Goal: Information Seeking & Learning: Learn about a topic

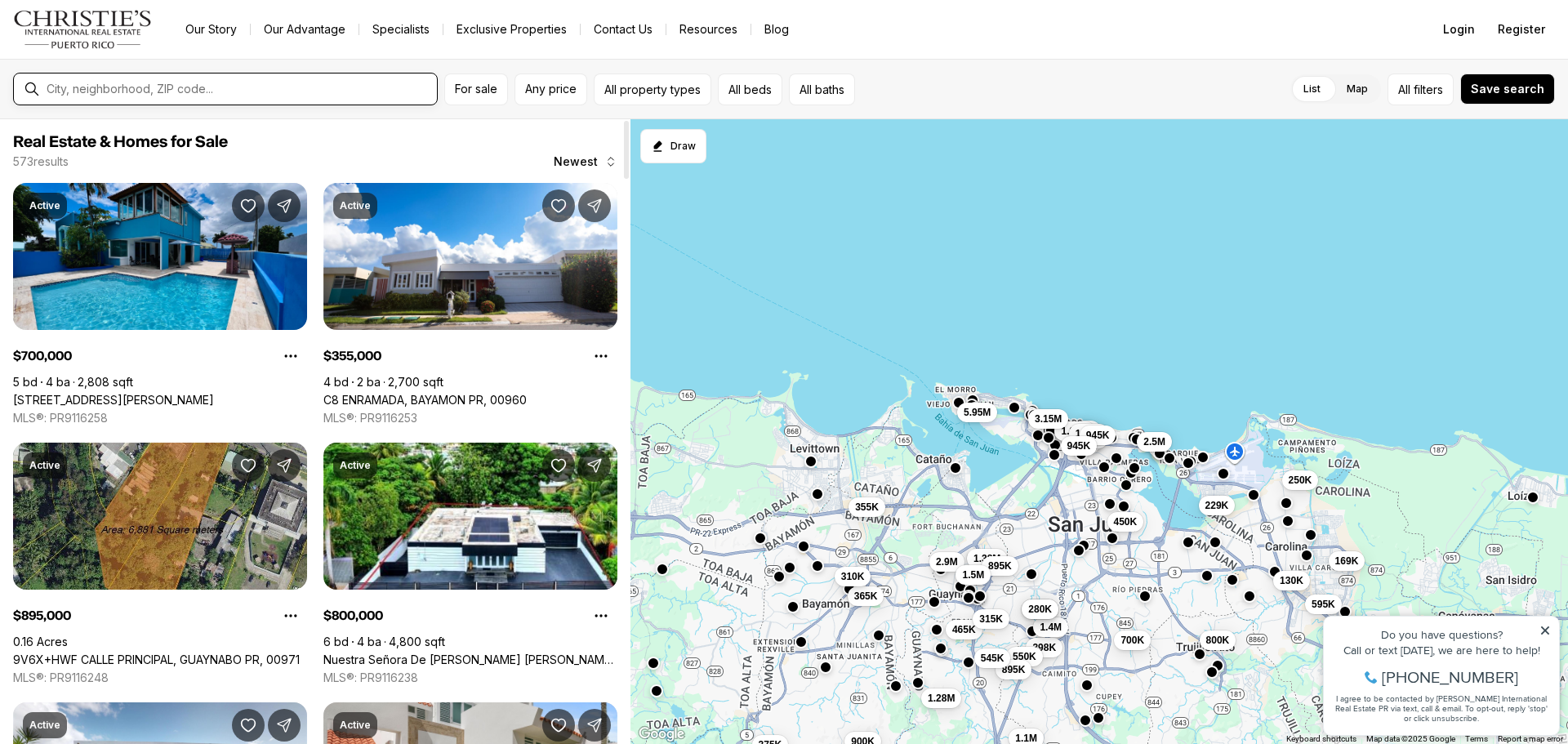
click at [186, 90] on input "text" at bounding box center [238, 89] width 384 height 13
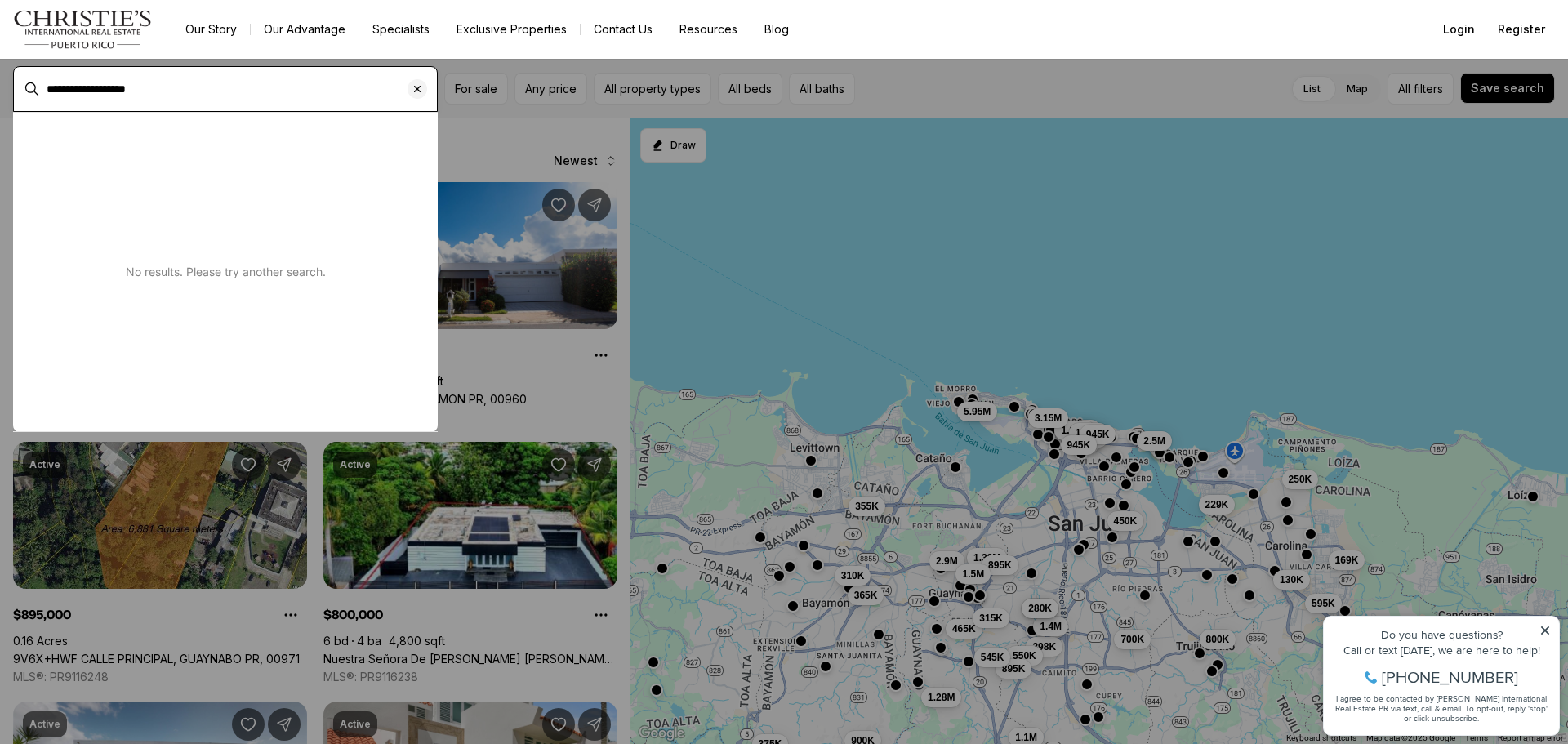
type input "**********"
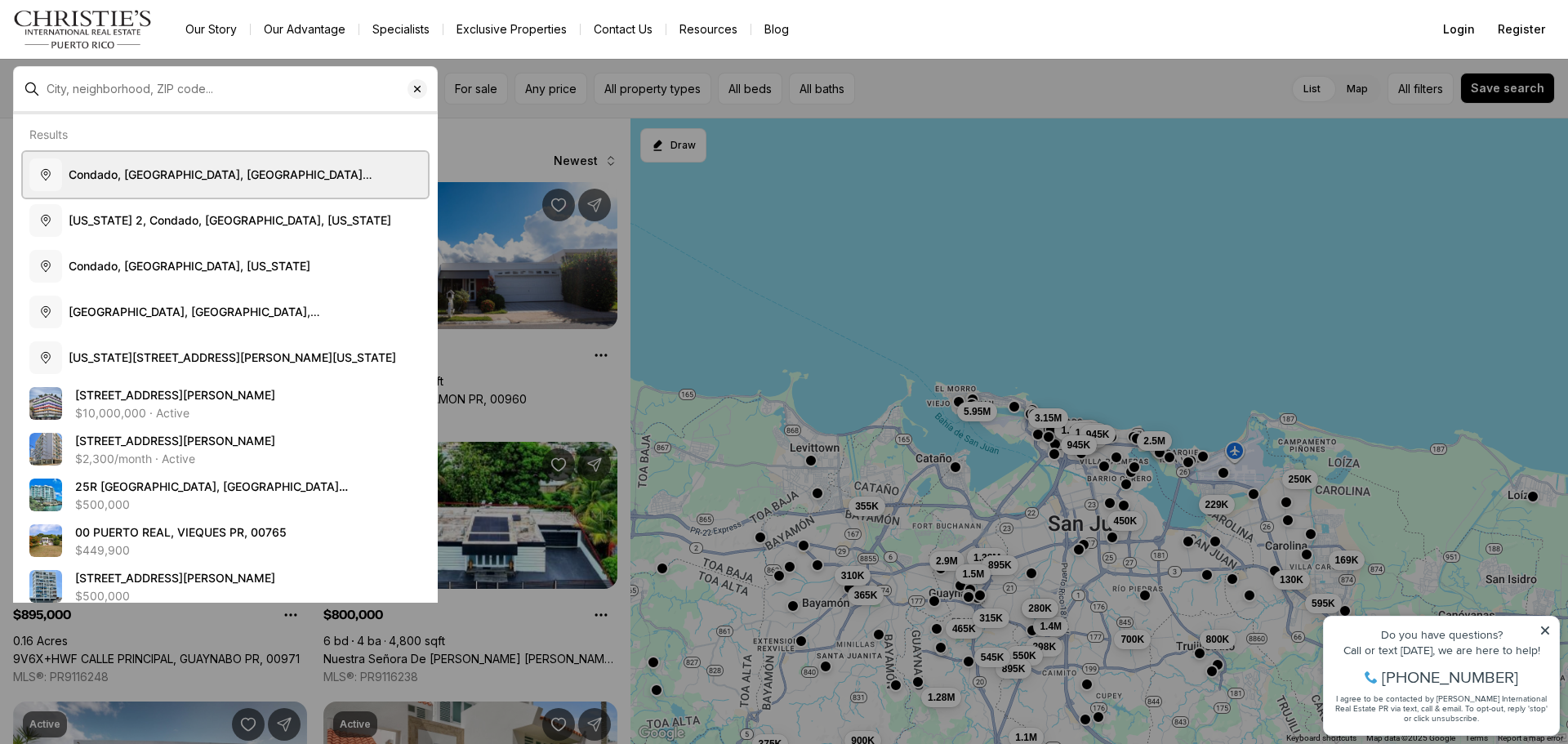
click at [249, 172] on span "Condado, [GEOGRAPHIC_DATA], [GEOGRAPHIC_DATA][PERSON_NAME], [US_STATE]" at bounding box center [221, 183] width 304 height 31
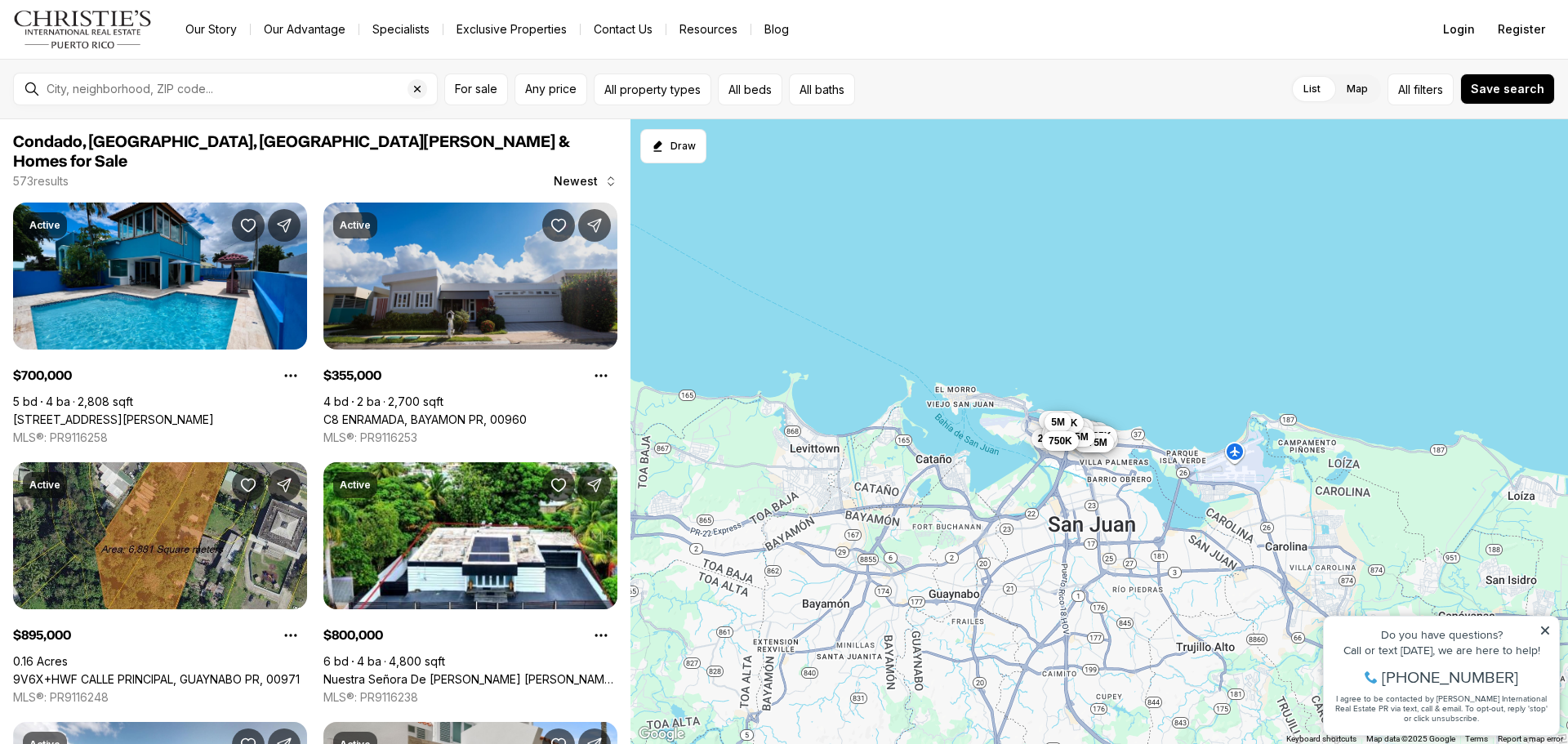
type input "**********"
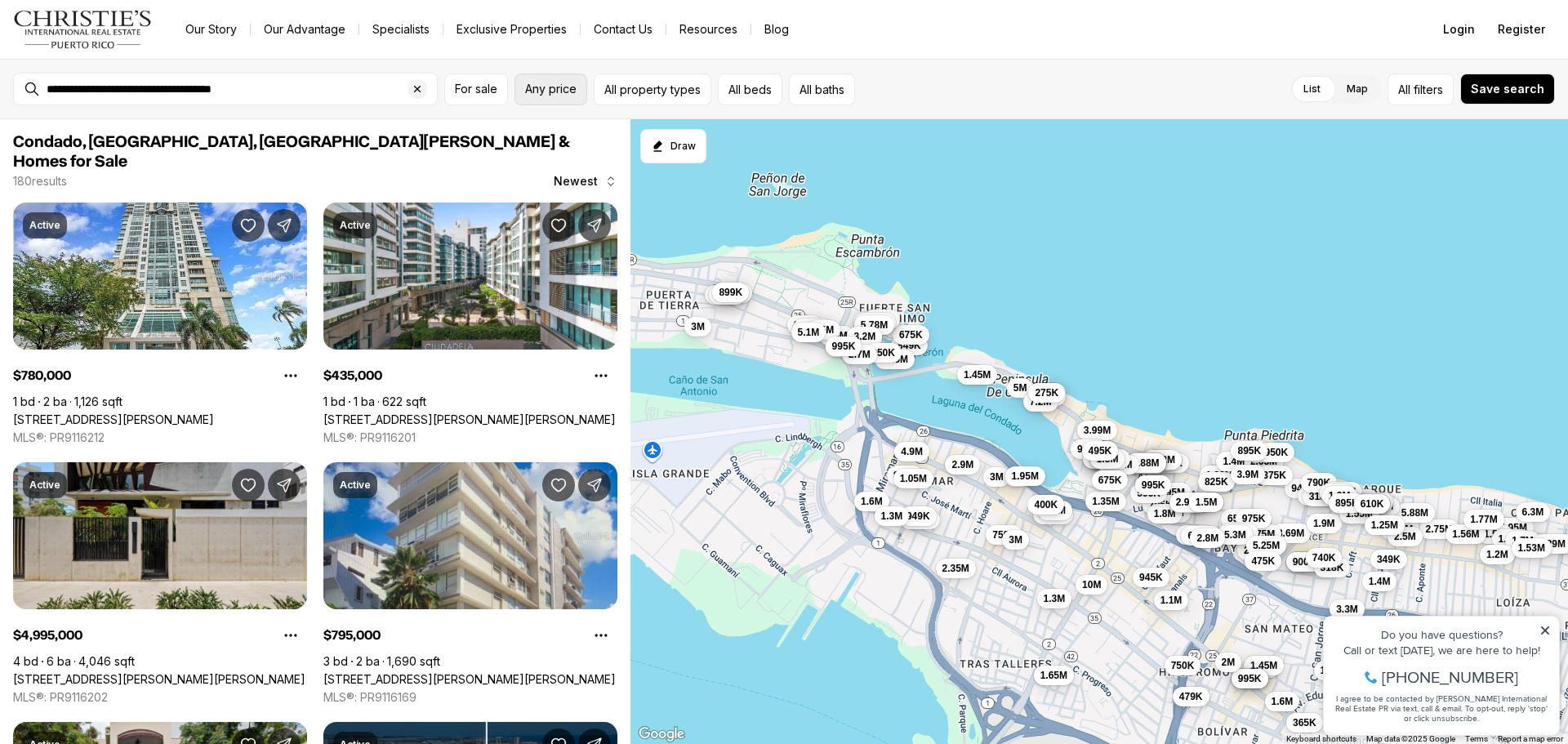
click at [553, 92] on span "Any price" at bounding box center [551, 89] width 51 height 13
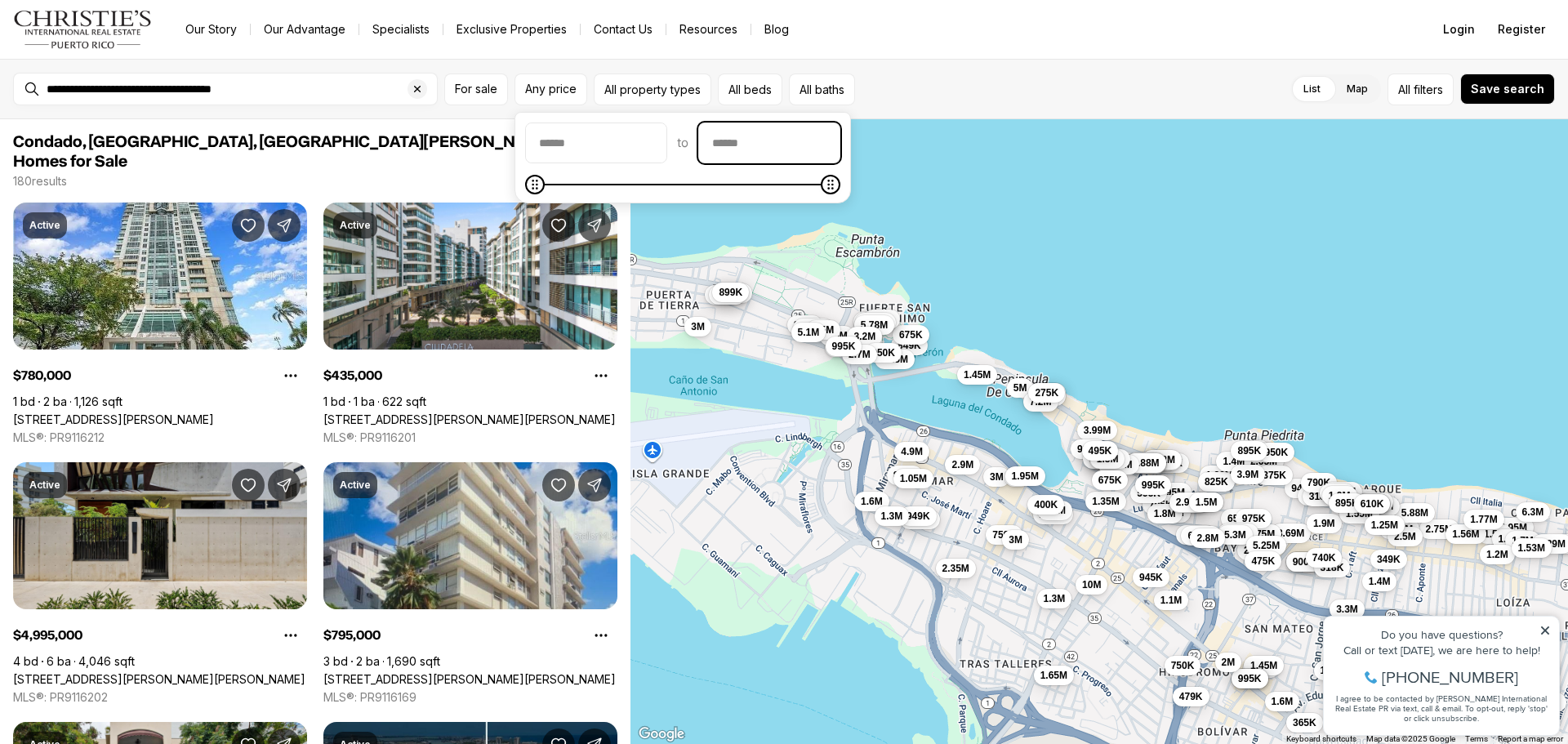
click at [808, 143] on input "priceMax" at bounding box center [769, 143] width 140 height 39
type input "********"
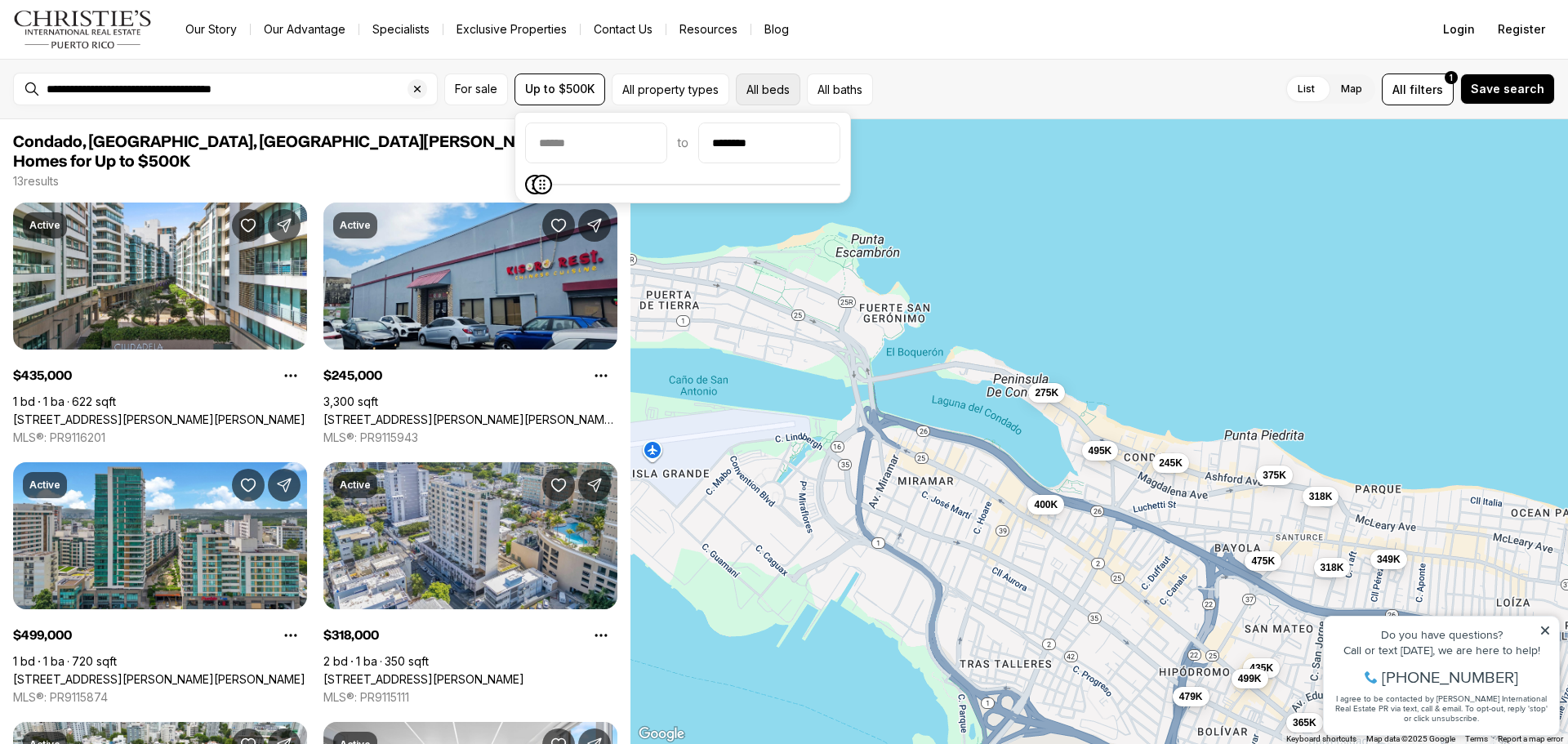
click at [790, 93] on button "All beds" at bounding box center [768, 89] width 64 height 32
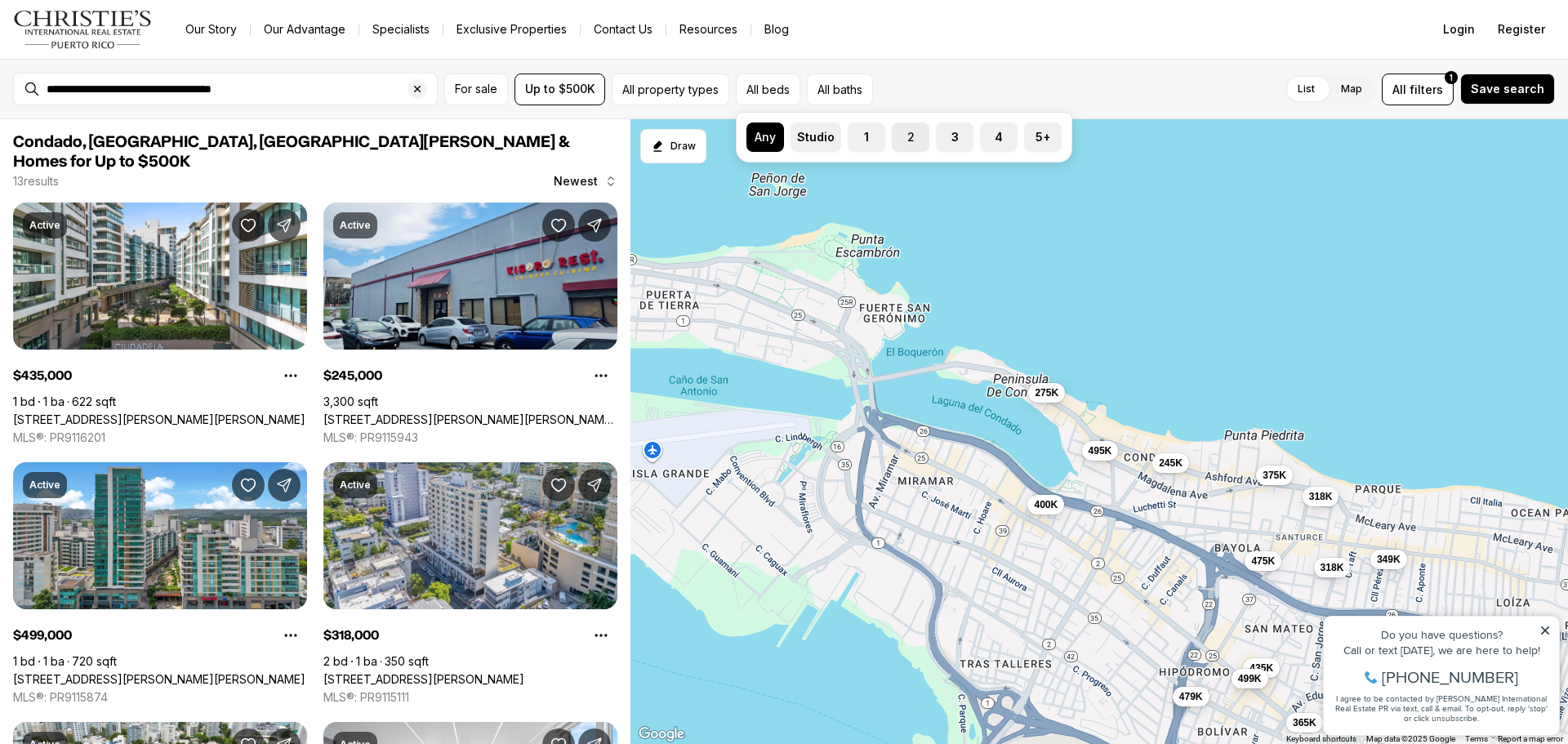
click at [918, 145] on label "2" at bounding box center [911, 137] width 37 height 30
click at [908, 139] on button "2" at bounding box center [900, 130] width 17 height 17
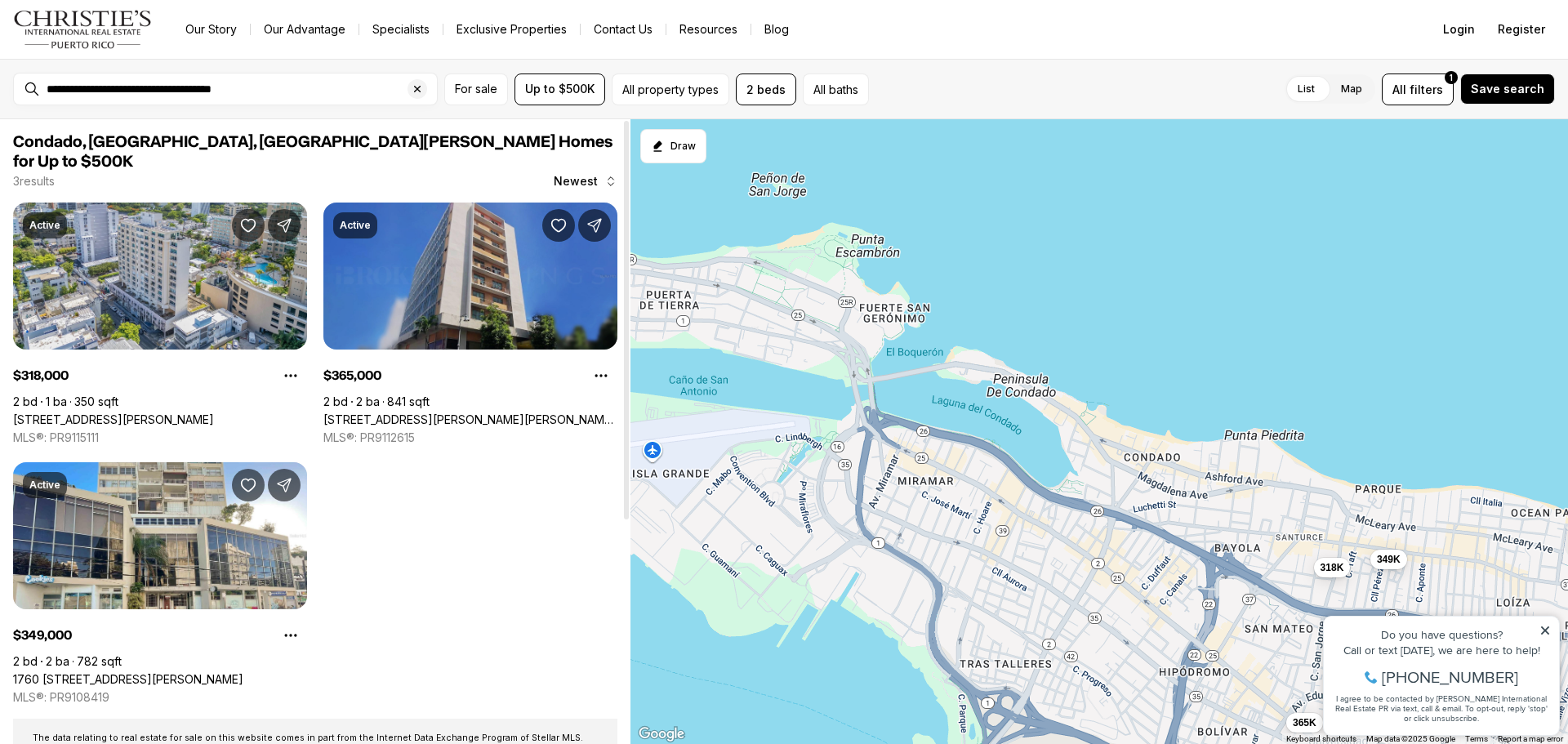
click at [505, 412] on link "[STREET_ADDRESS][PERSON_NAME][PERSON_NAME][PERSON_NAME]" at bounding box center [471, 419] width 294 height 15
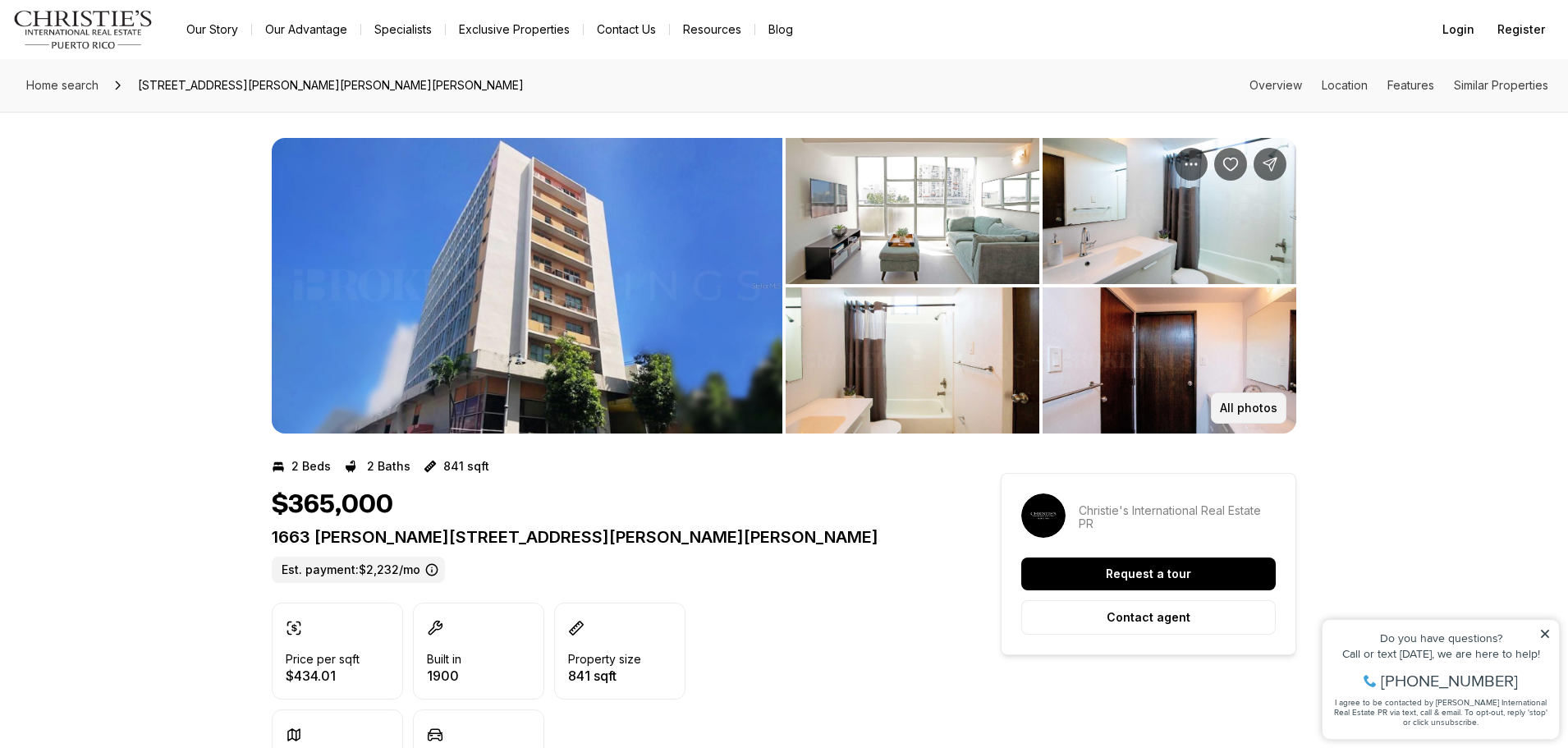
click at [1266, 409] on p "All photos" at bounding box center [1249, 408] width 58 height 13
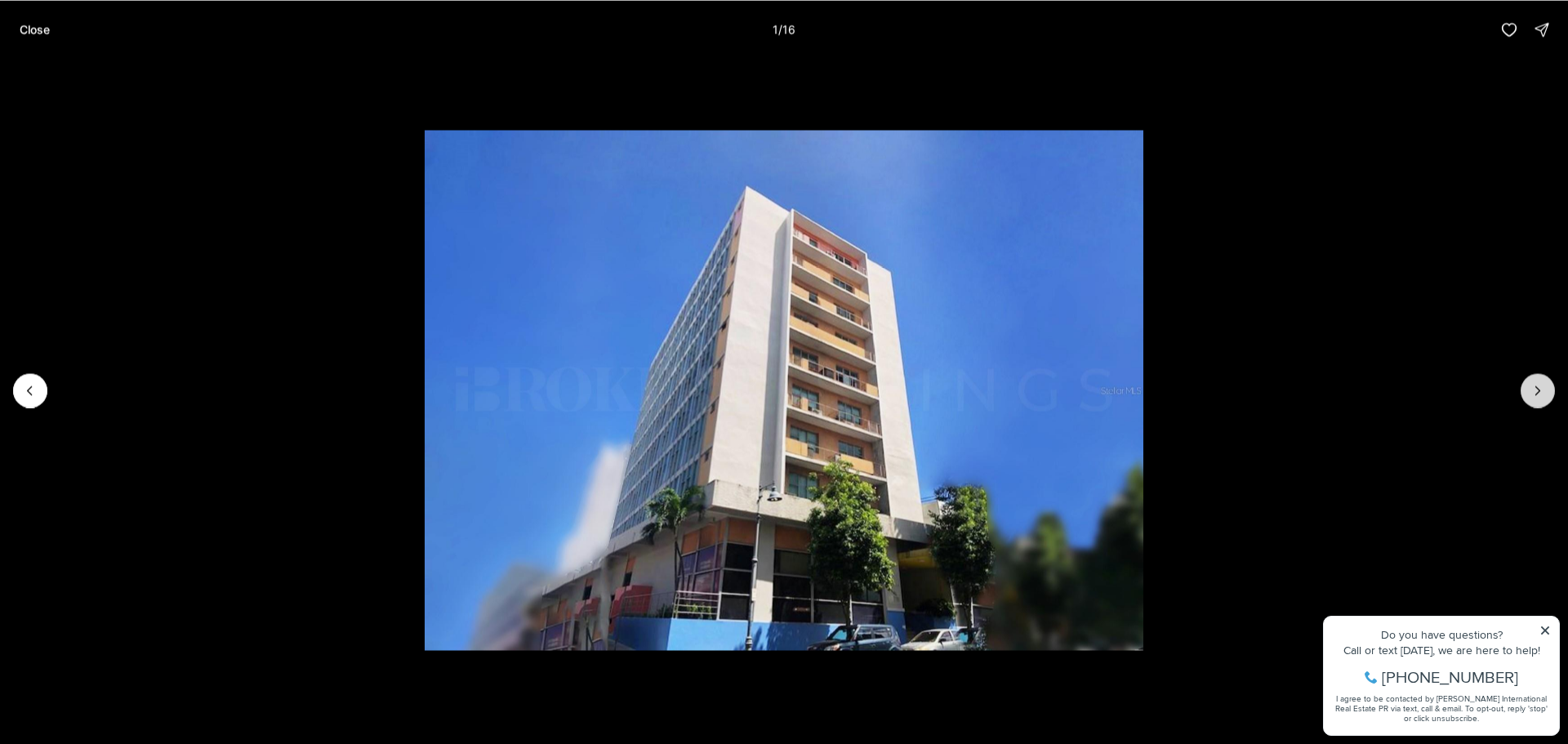
click at [1541, 404] on button "Next slide" at bounding box center [1537, 390] width 35 height 35
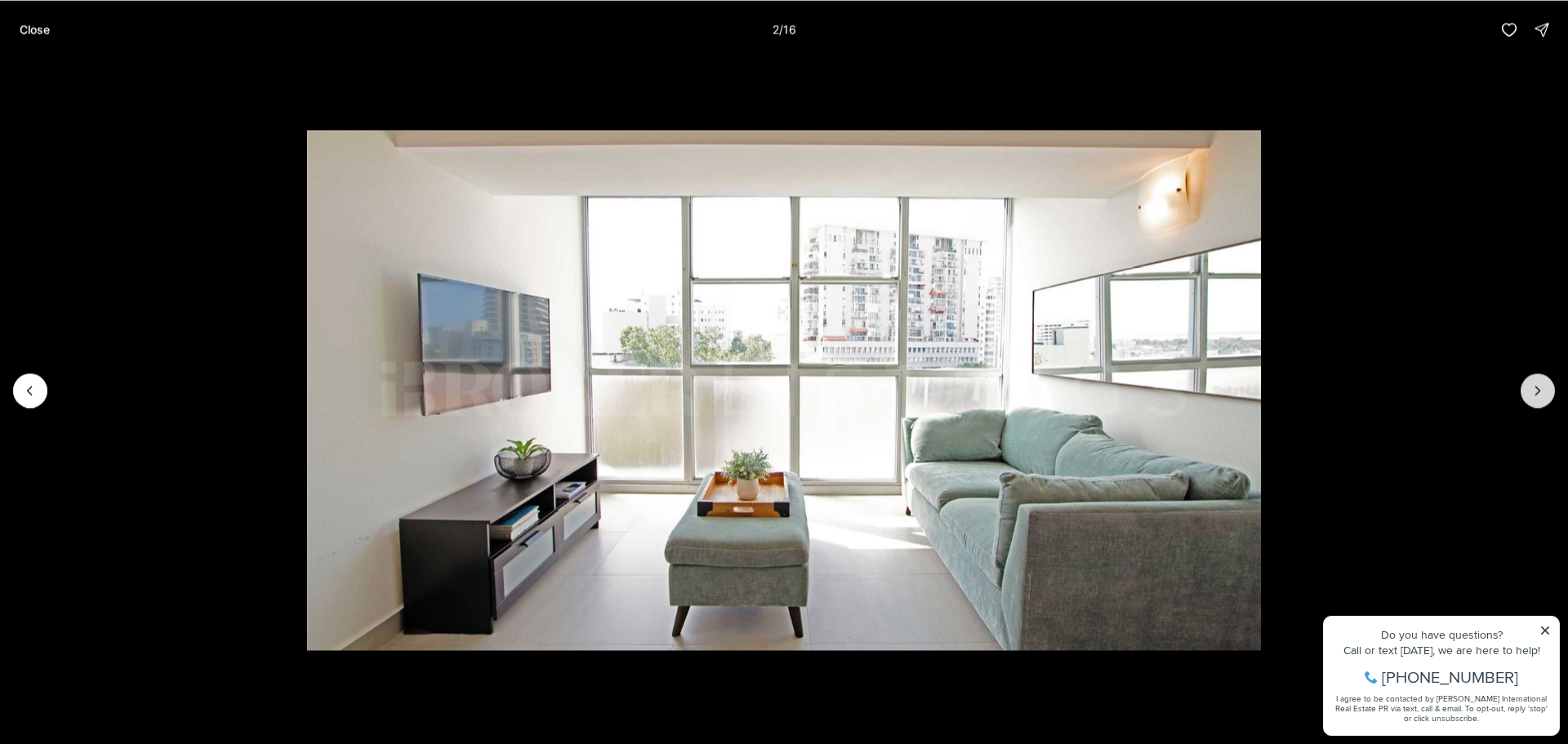
click at [1541, 404] on button "Next slide" at bounding box center [1537, 390] width 35 height 35
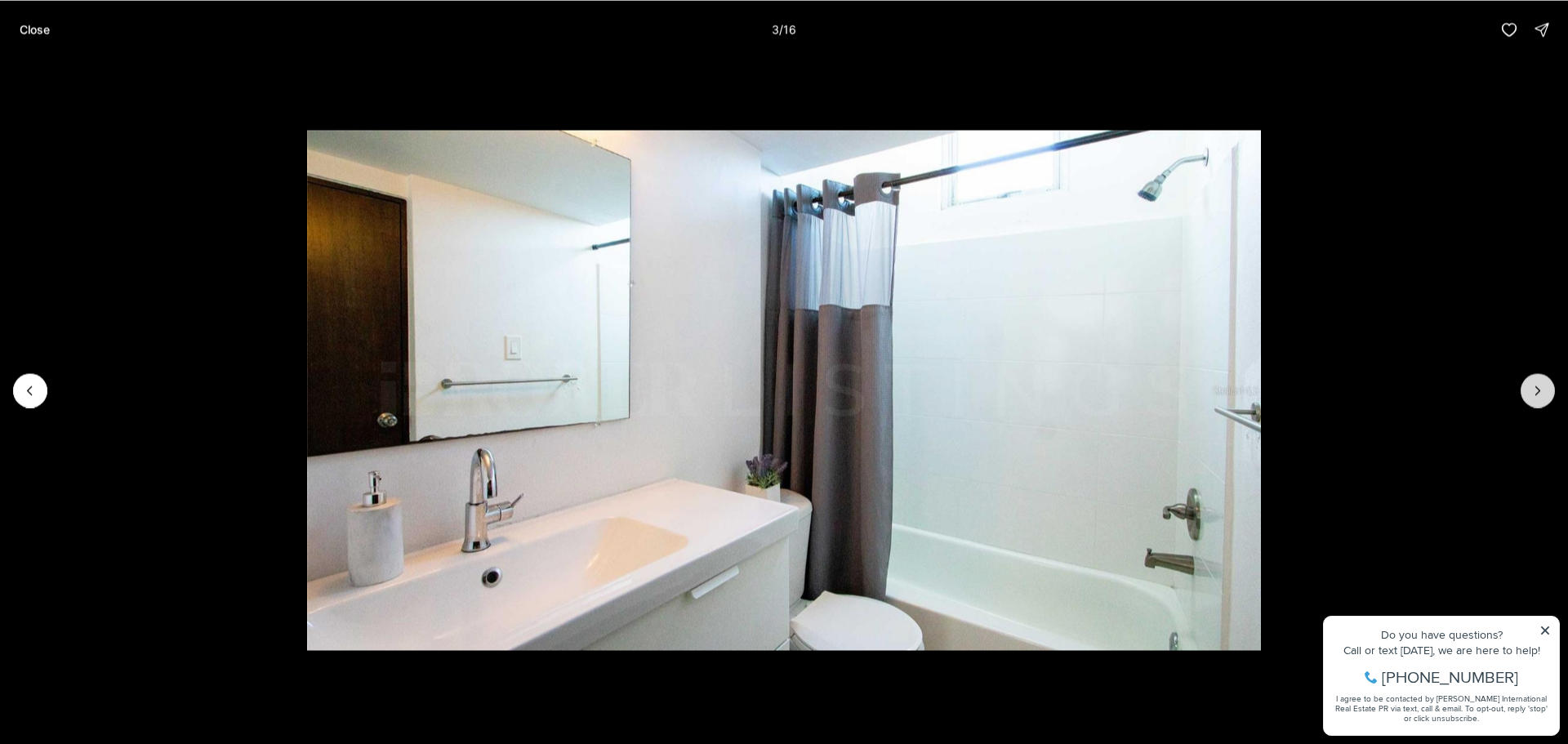
click at [1541, 404] on button "Next slide" at bounding box center [1537, 390] width 35 height 35
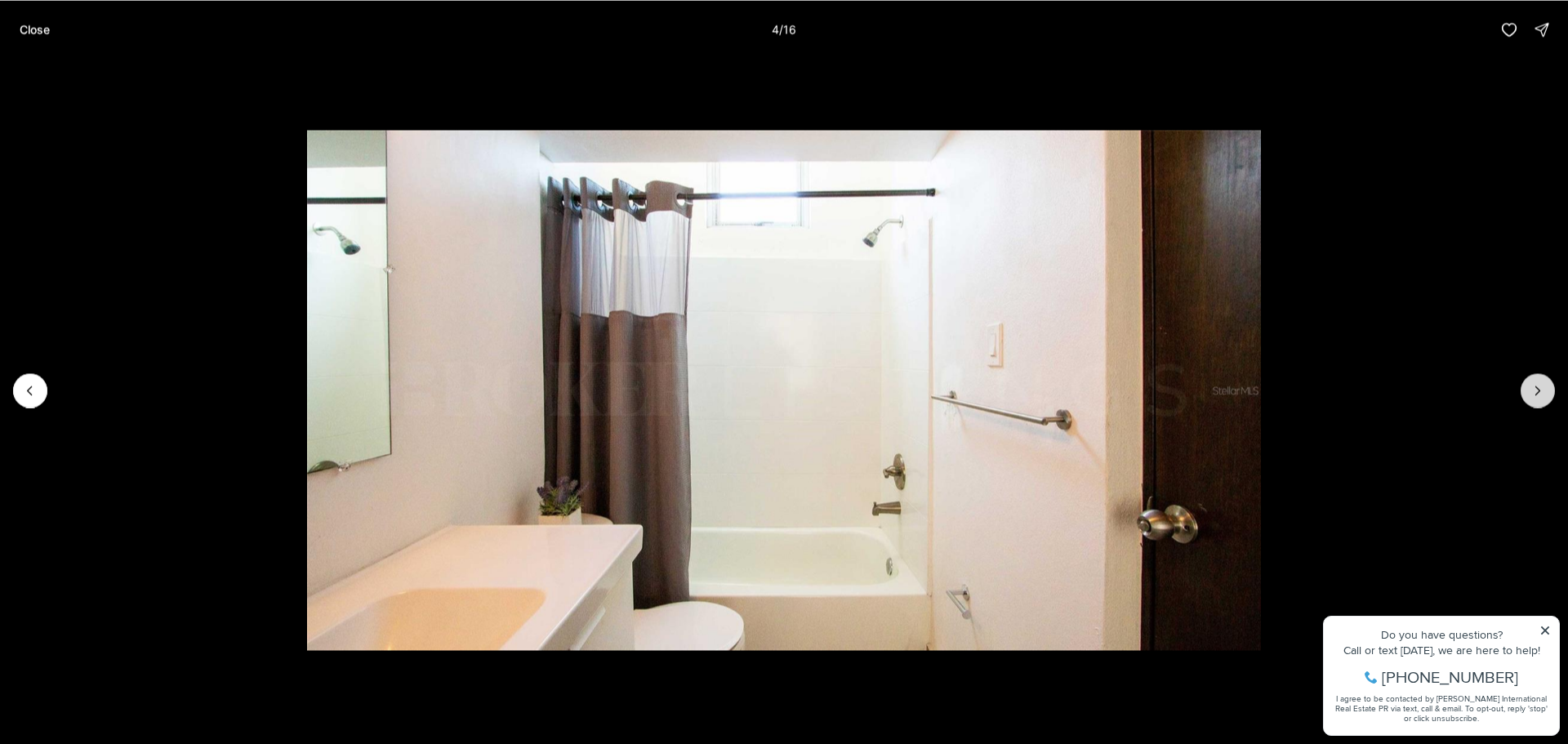
click at [1540, 402] on button "Next slide" at bounding box center [1537, 390] width 35 height 35
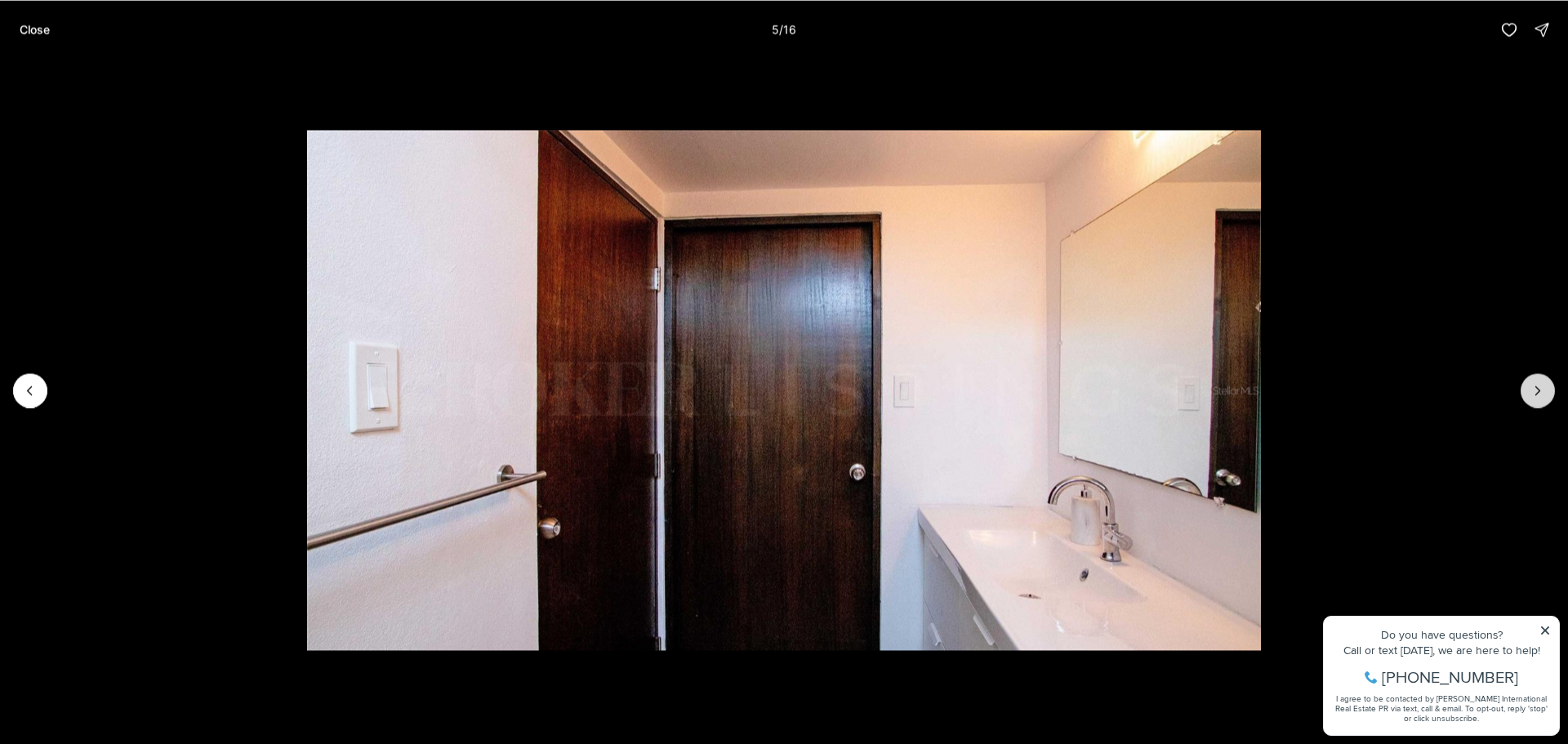
click at [1540, 401] on button "Next slide" at bounding box center [1537, 390] width 35 height 35
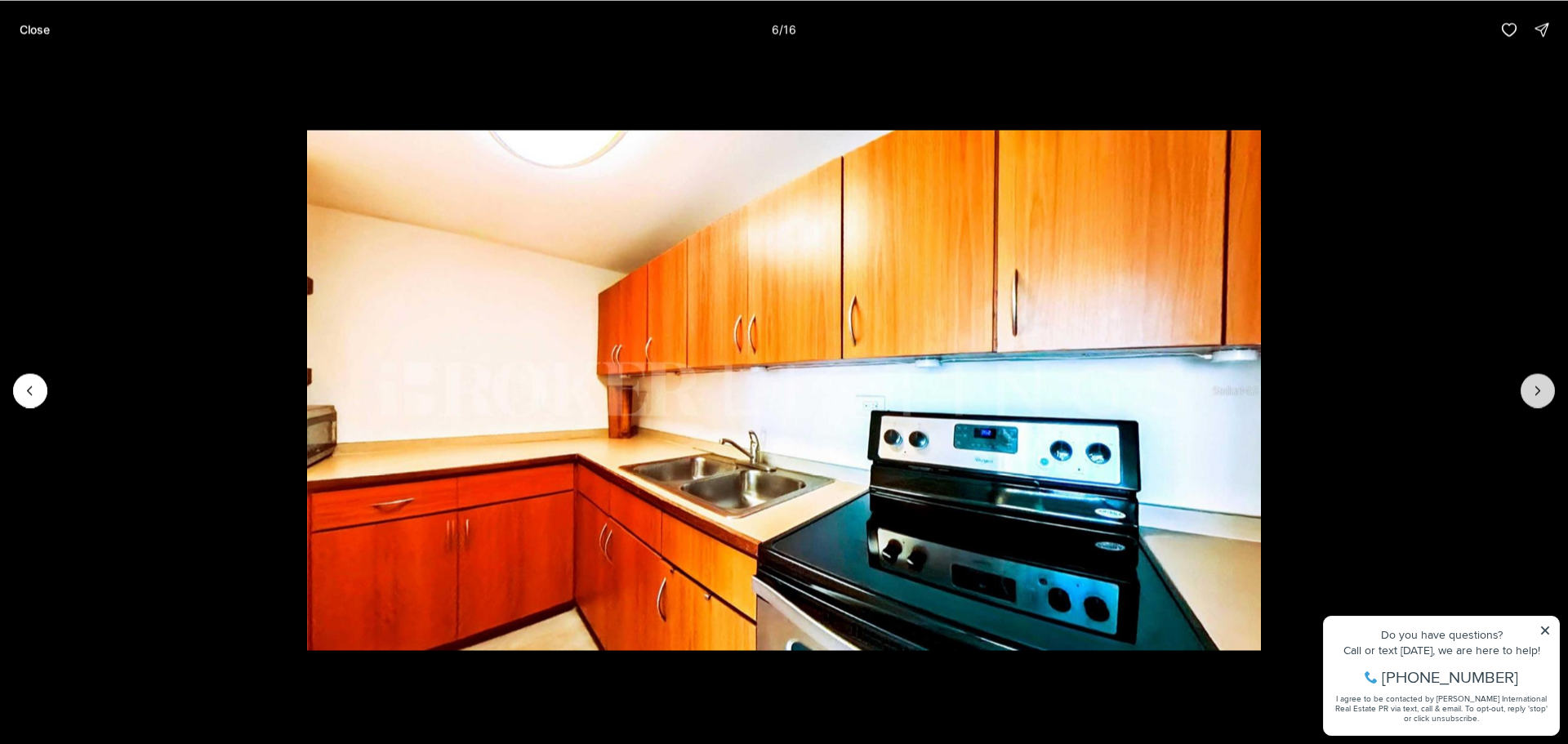
click at [1540, 401] on button "Next slide" at bounding box center [1537, 390] width 35 height 35
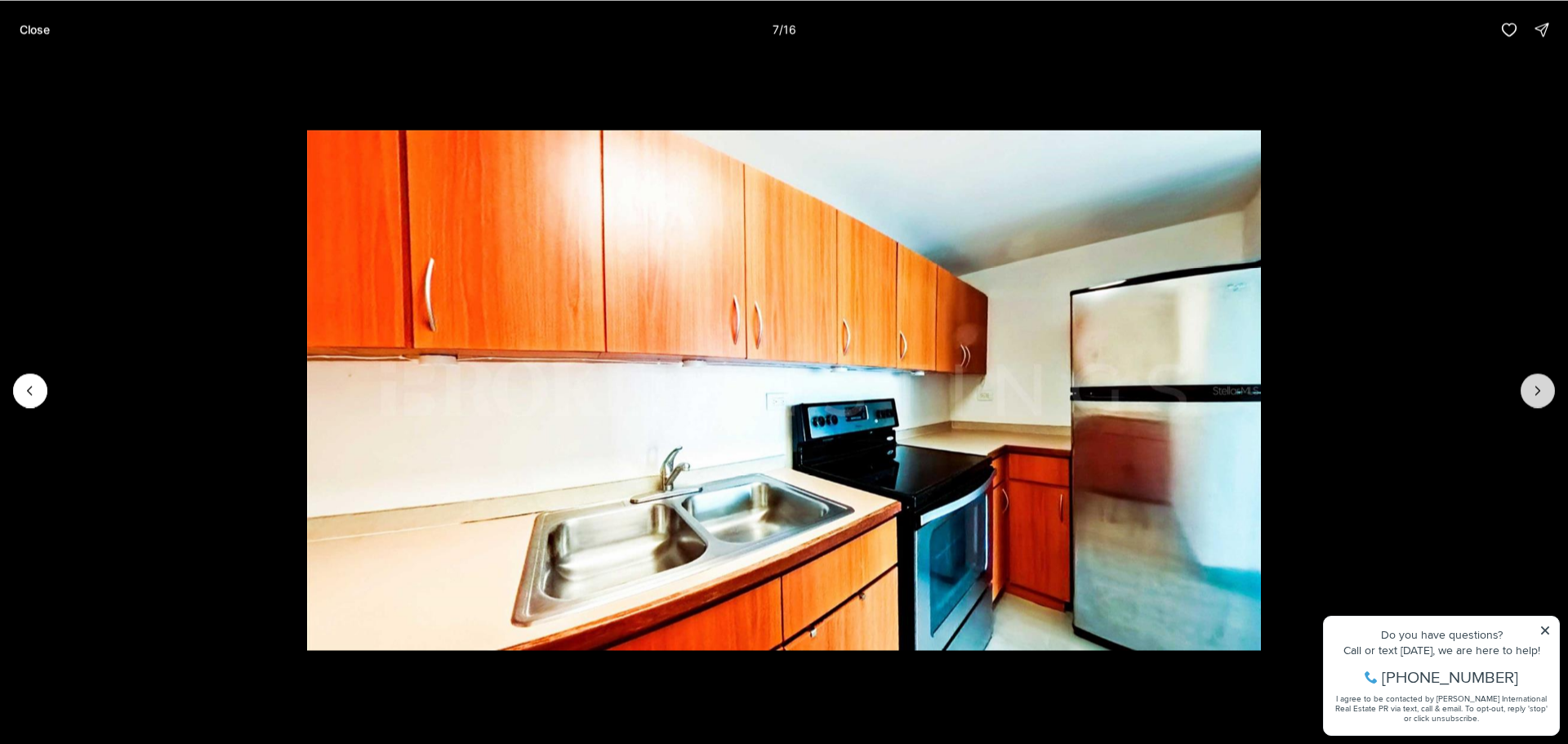
click at [1540, 401] on button "Next slide" at bounding box center [1537, 390] width 35 height 35
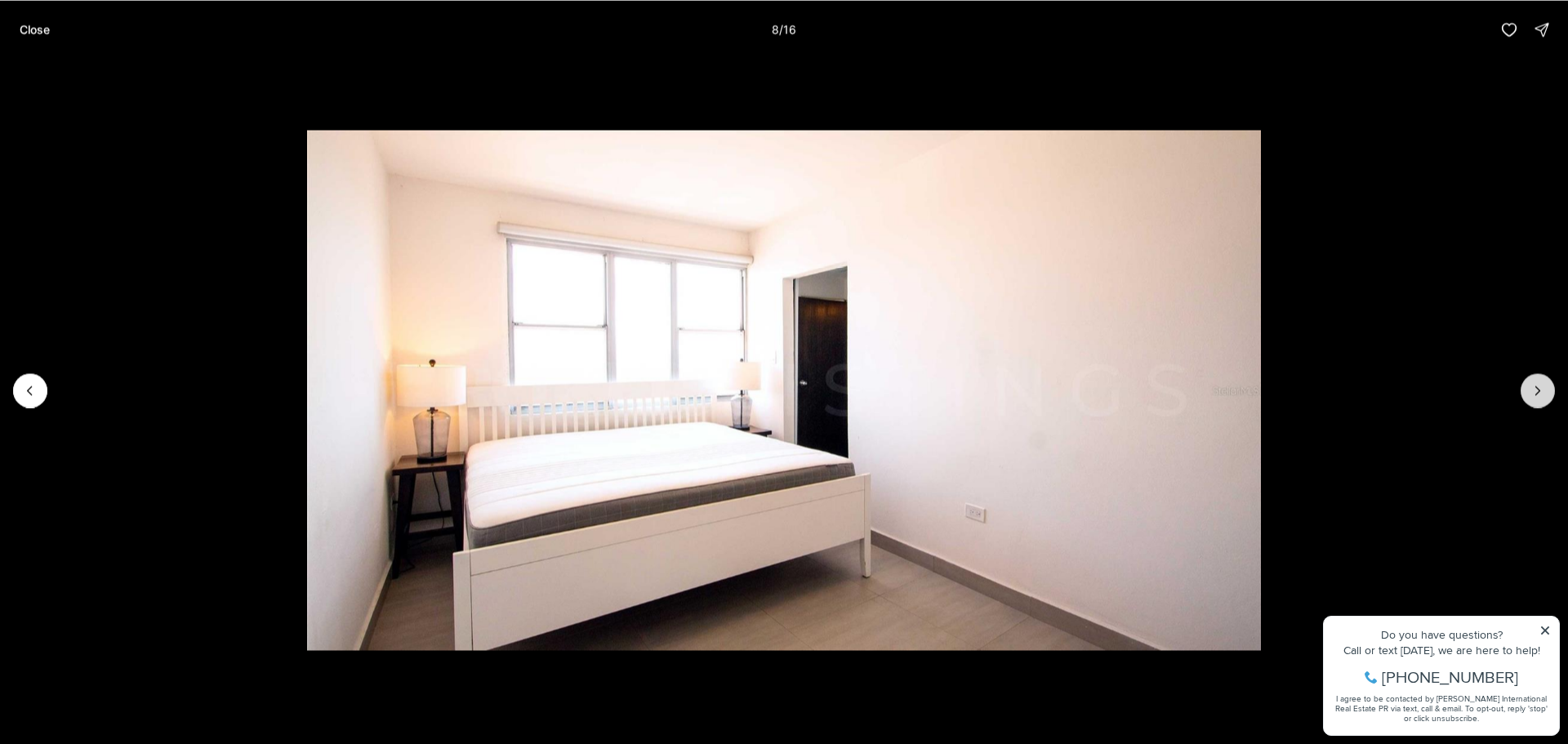
click at [1540, 401] on button "Next slide" at bounding box center [1537, 390] width 35 height 35
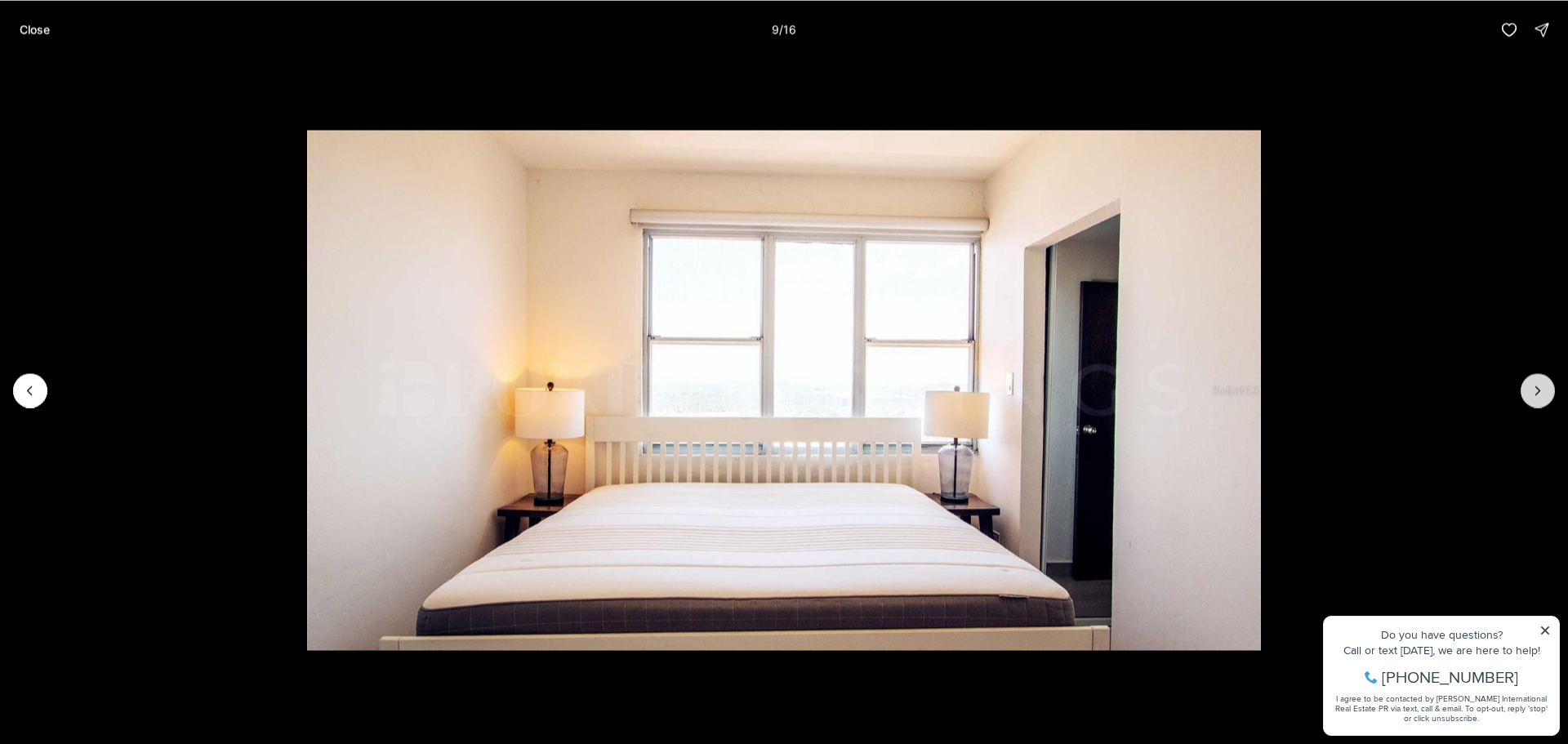
click at [1537, 401] on button "Next slide" at bounding box center [1537, 390] width 35 height 35
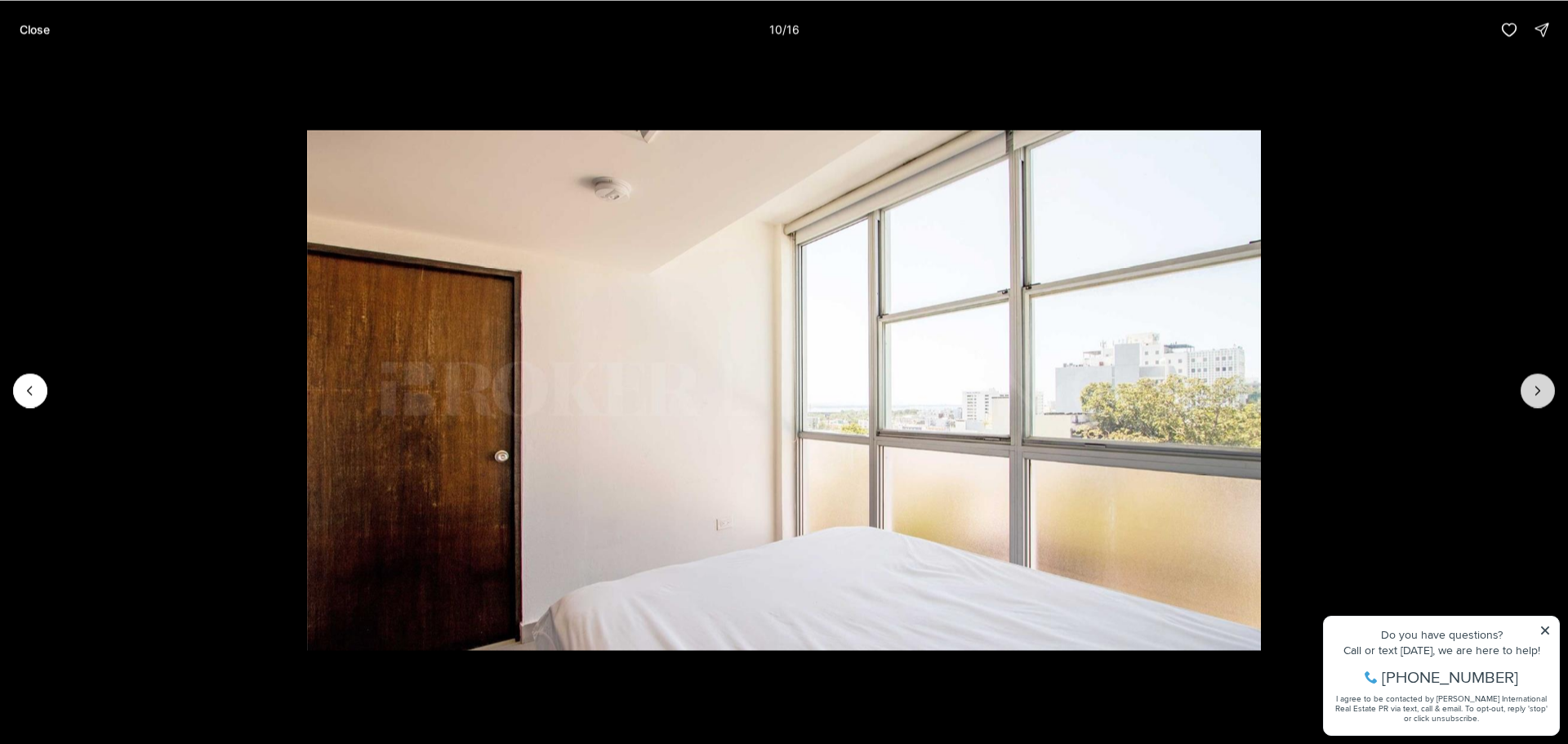
click at [1537, 401] on button "Next slide" at bounding box center [1537, 390] width 35 height 35
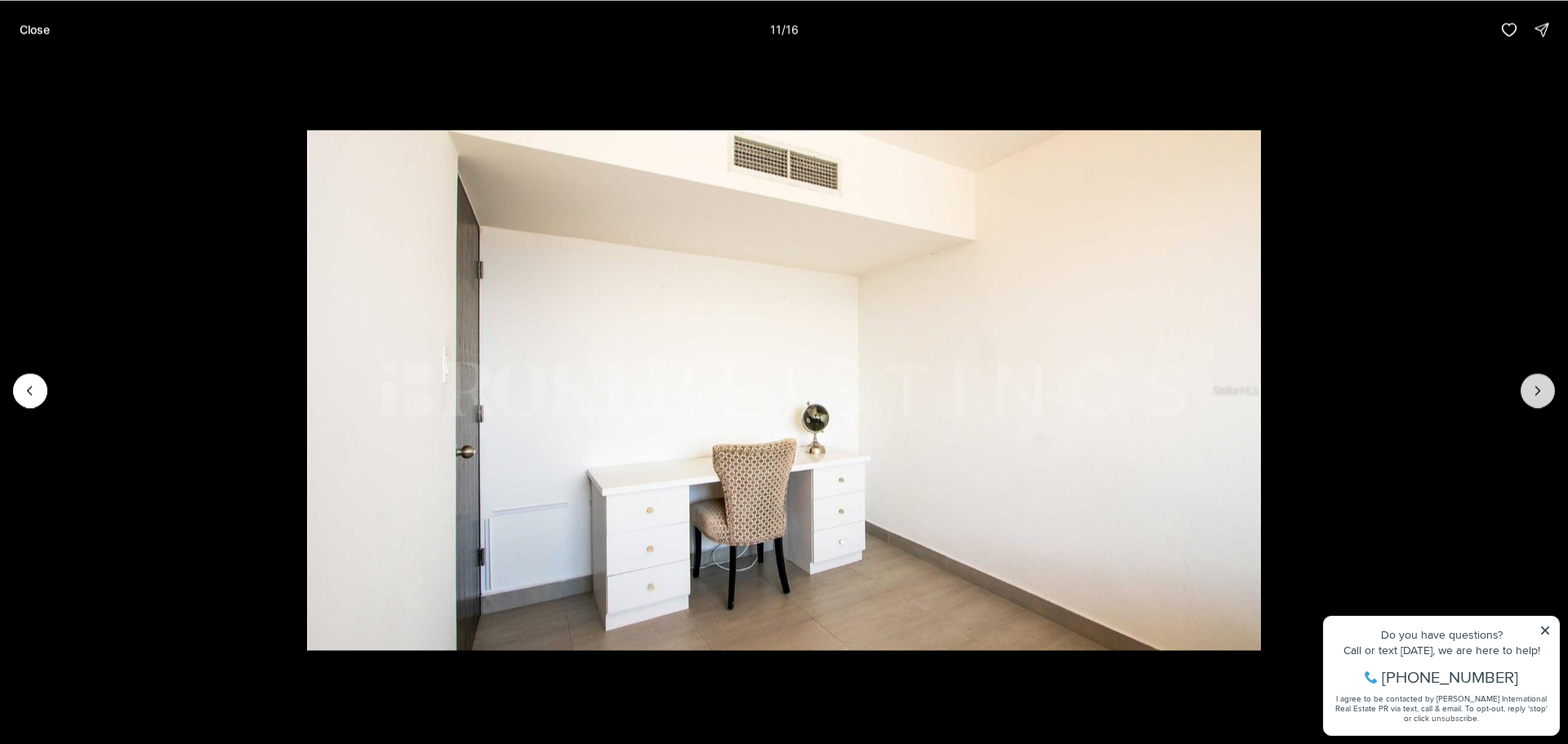
click at [1536, 401] on button "Next slide" at bounding box center [1537, 390] width 35 height 35
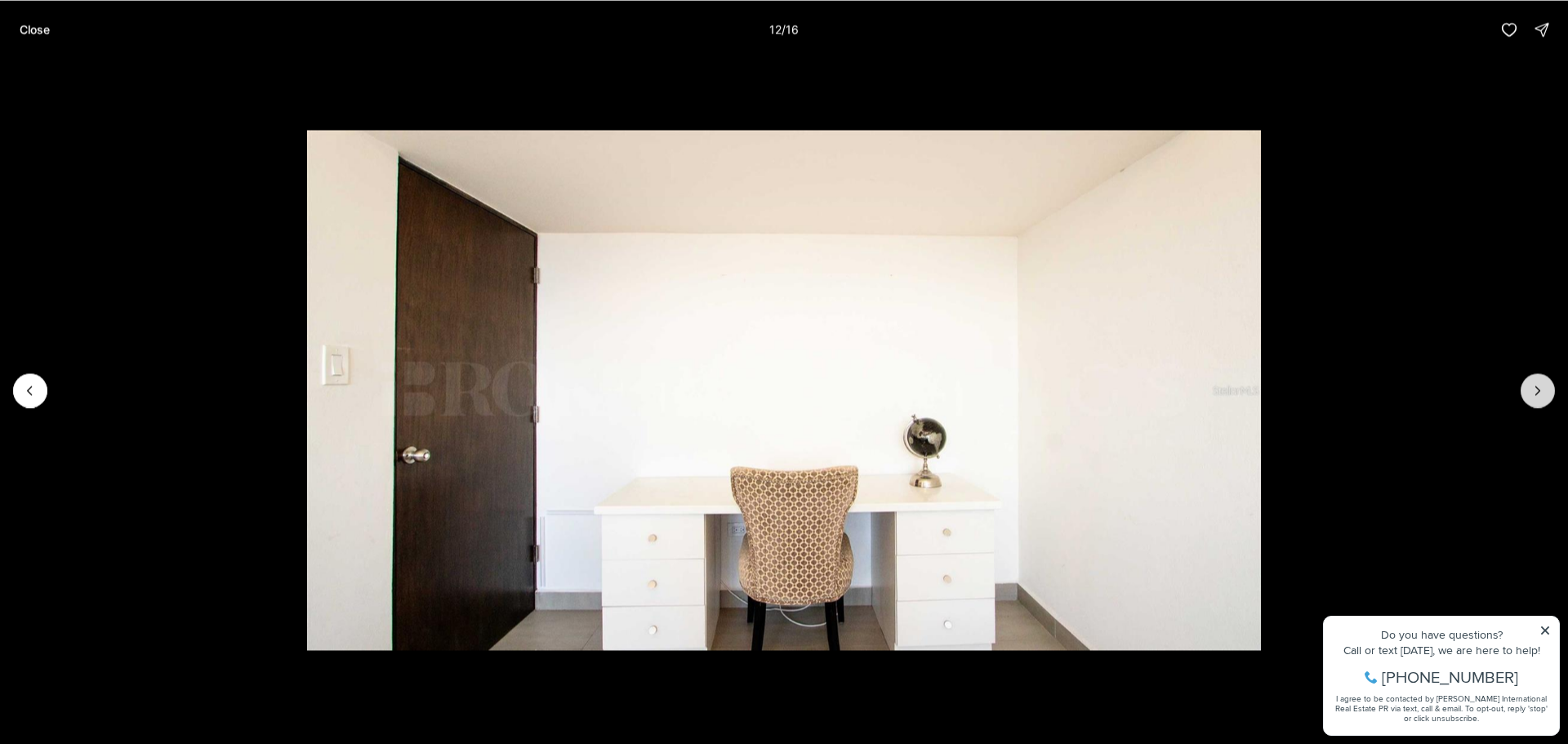
click at [1536, 401] on button "Next slide" at bounding box center [1537, 390] width 35 height 35
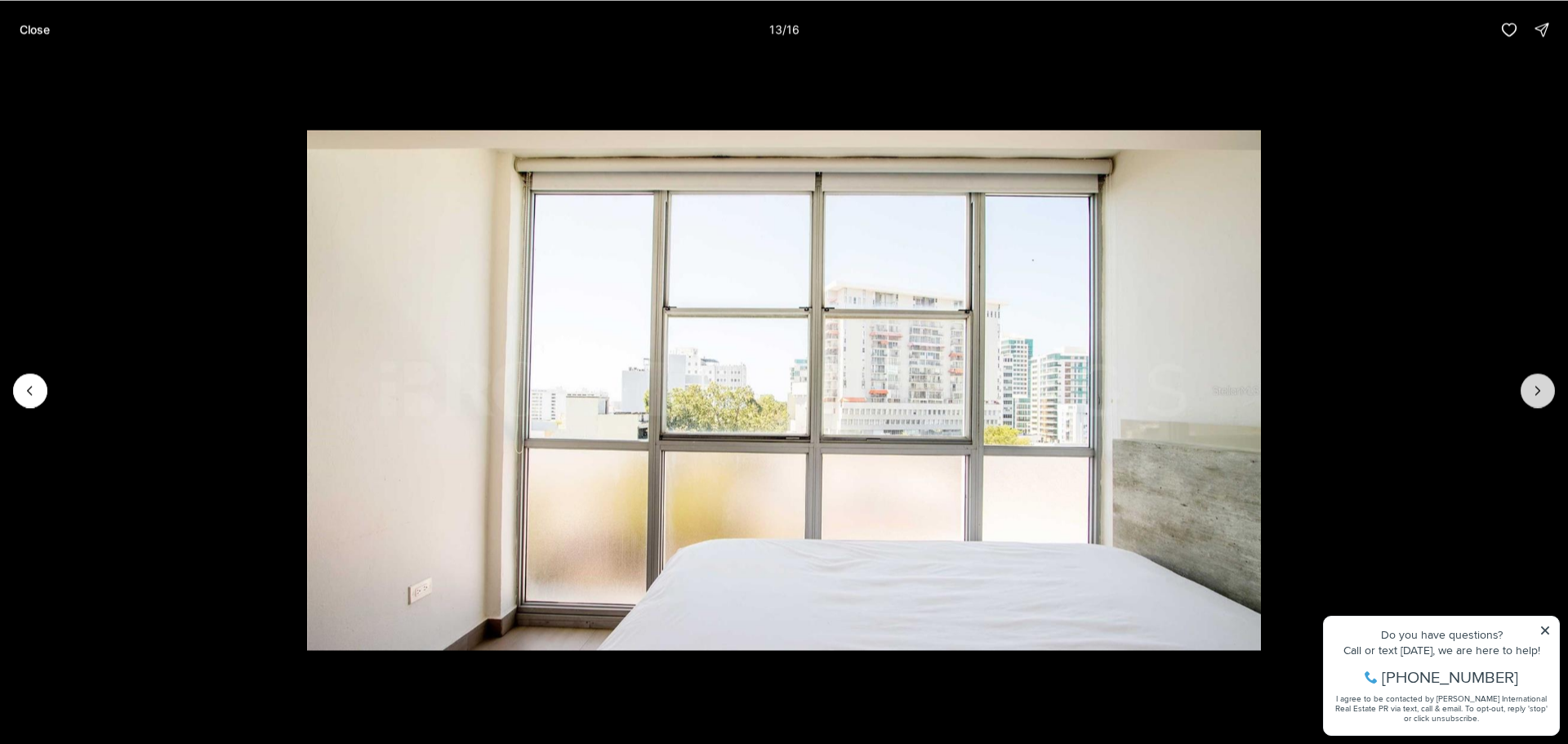
click at [1536, 401] on button "Next slide" at bounding box center [1537, 390] width 35 height 35
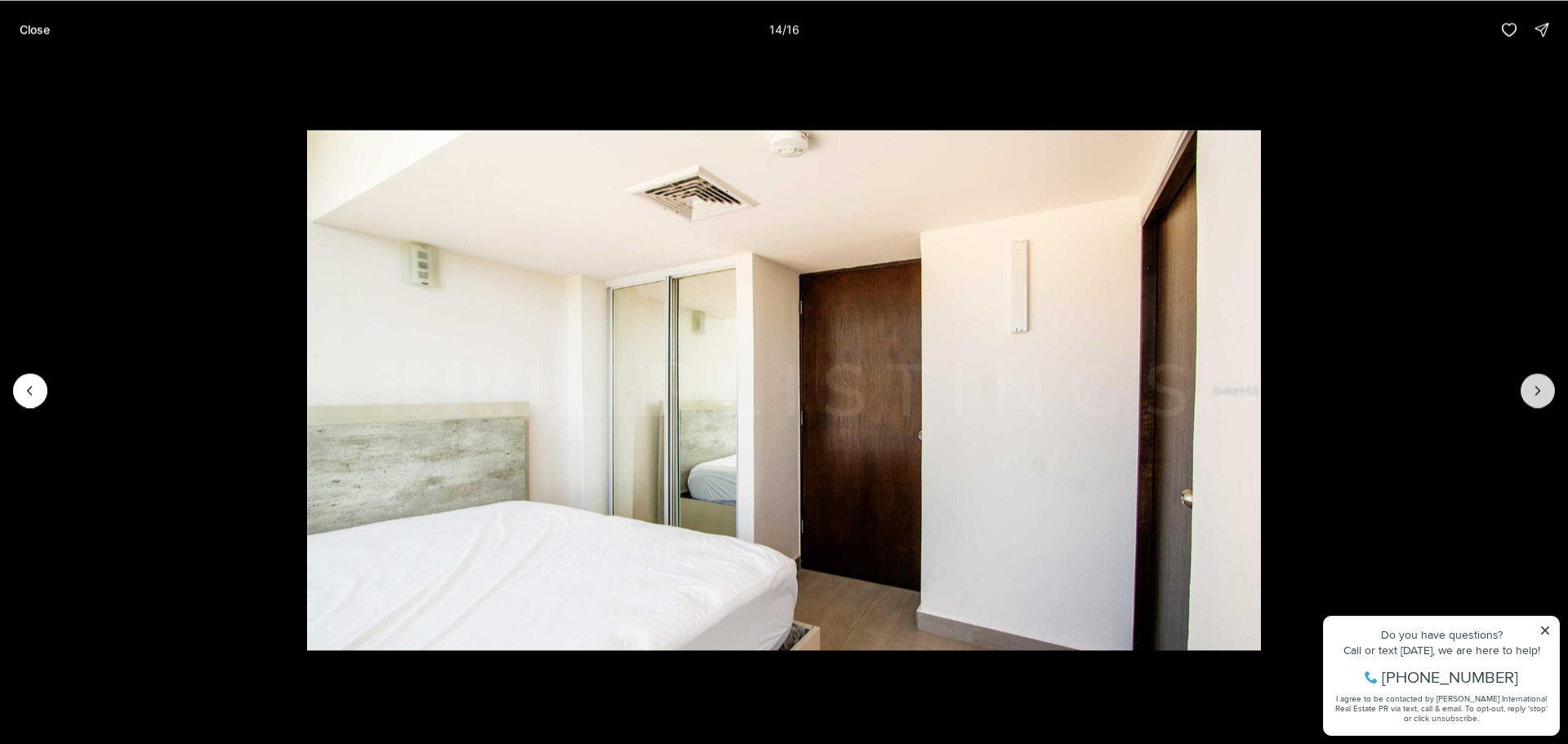
click at [1536, 401] on button "Next slide" at bounding box center [1537, 390] width 35 height 35
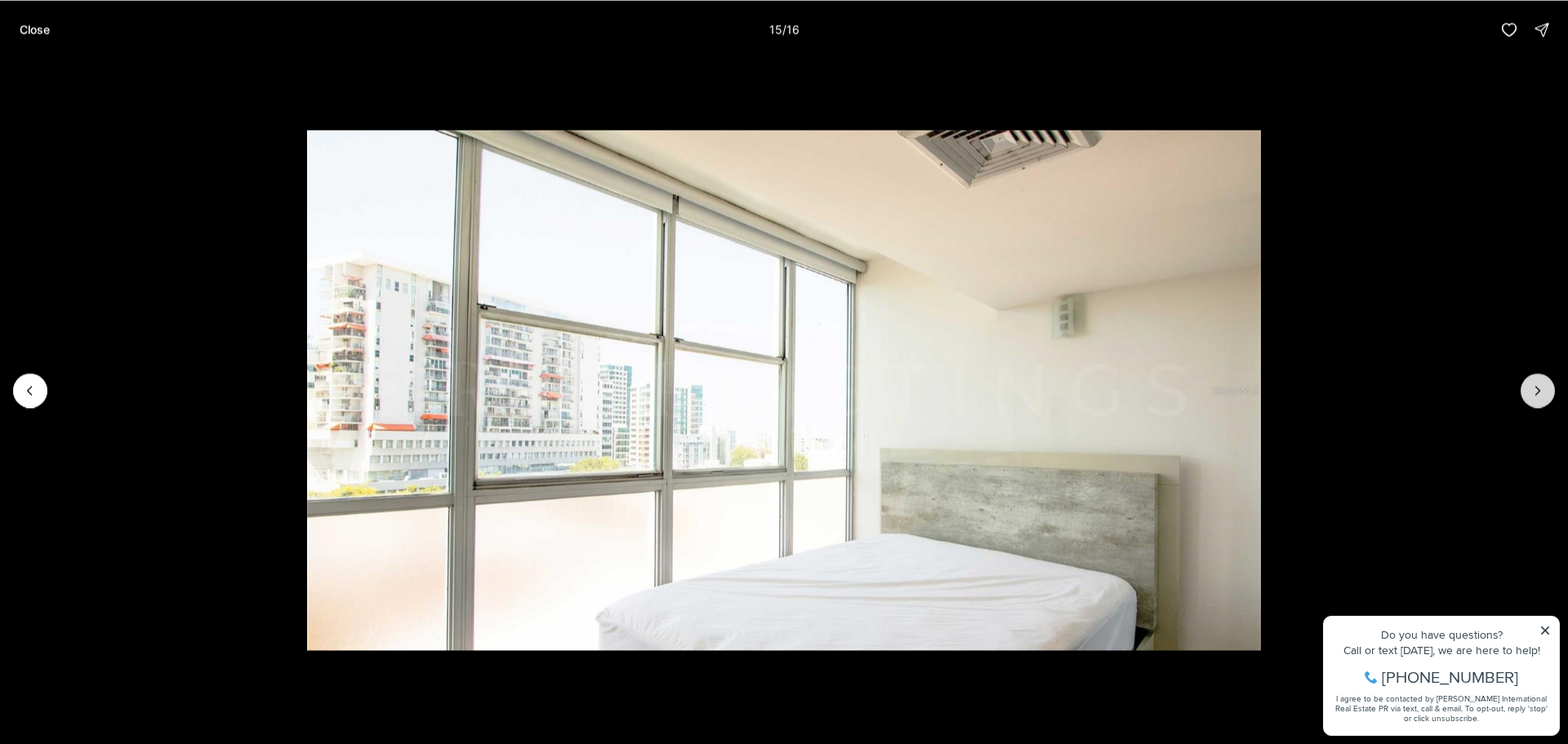
click at [1536, 401] on button "Next slide" at bounding box center [1537, 390] width 35 height 35
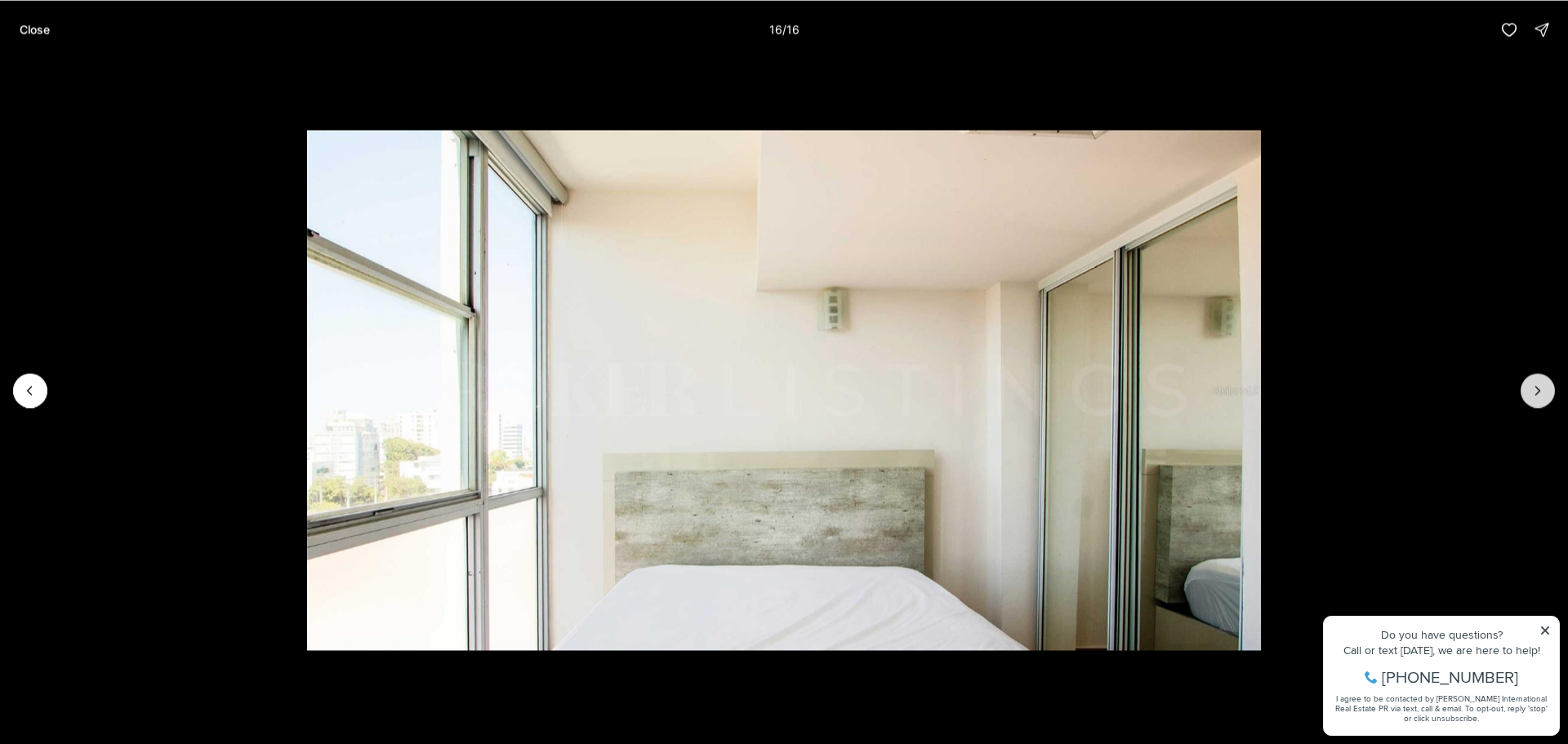
click at [1536, 401] on div at bounding box center [1537, 390] width 35 height 35
click at [45, 31] on p "Close" at bounding box center [35, 29] width 31 height 13
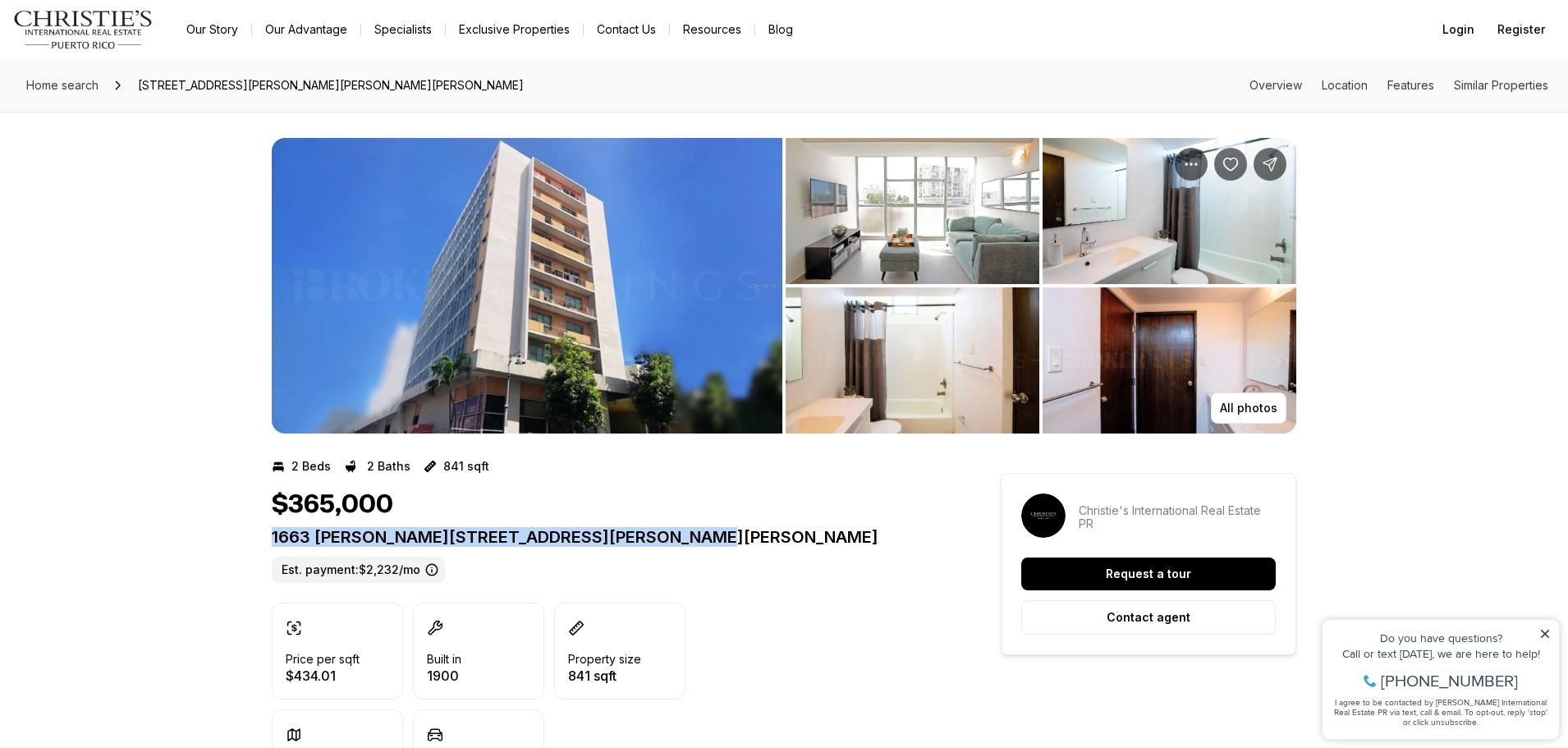
drag, startPoint x: 273, startPoint y: 534, endPoint x: 718, endPoint y: 546, distance: 445.2
click at [718, 546] on p "1663 PONCE DE LEON AVE #802 SAN JUAN PR, 00909" at bounding box center [606, 537] width 669 height 20
copy p "1663 PONCE DE LEON AVE #802 SAN JUAN PR, 00909"
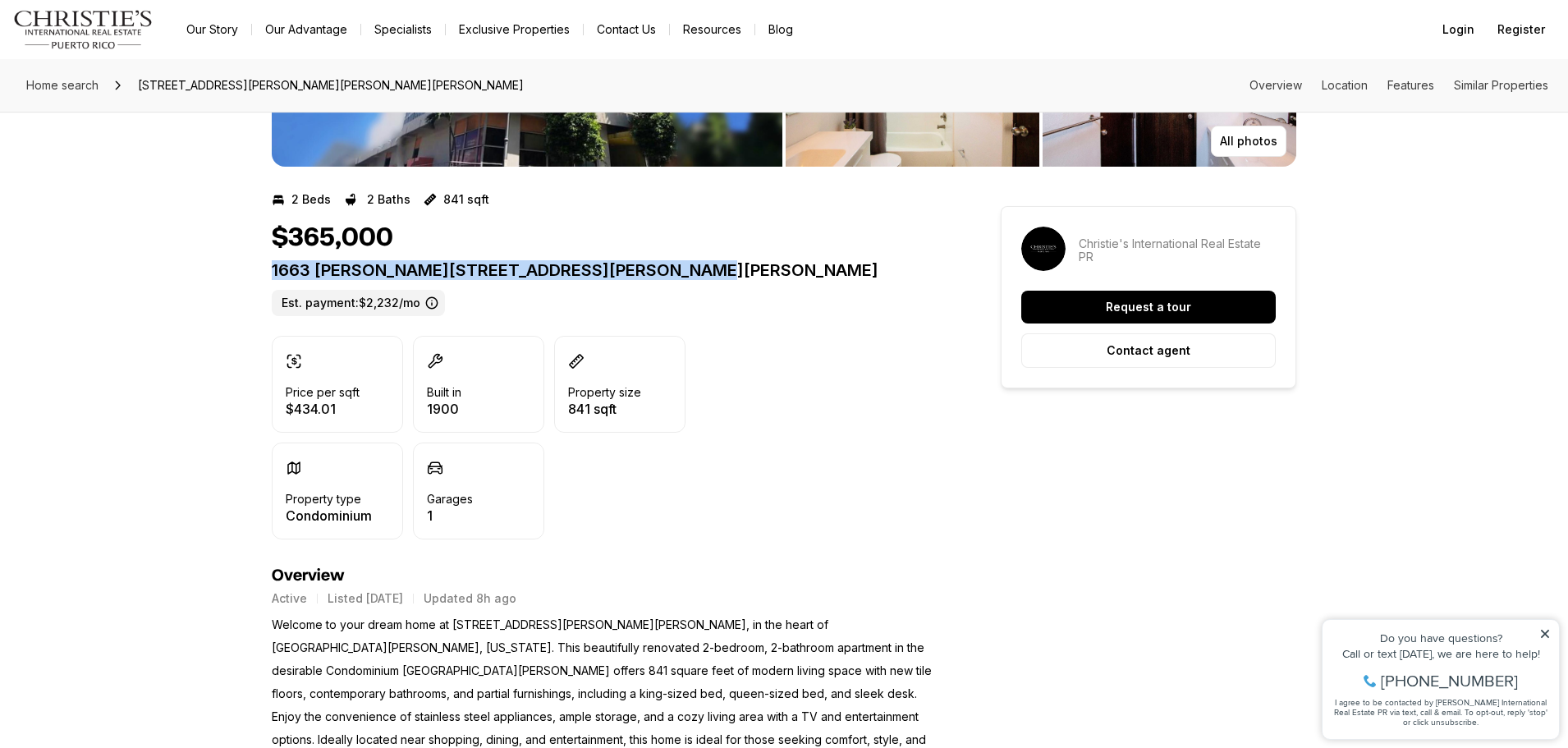
scroll to position [328, 0]
